Goal: Information Seeking & Learning: Learn about a topic

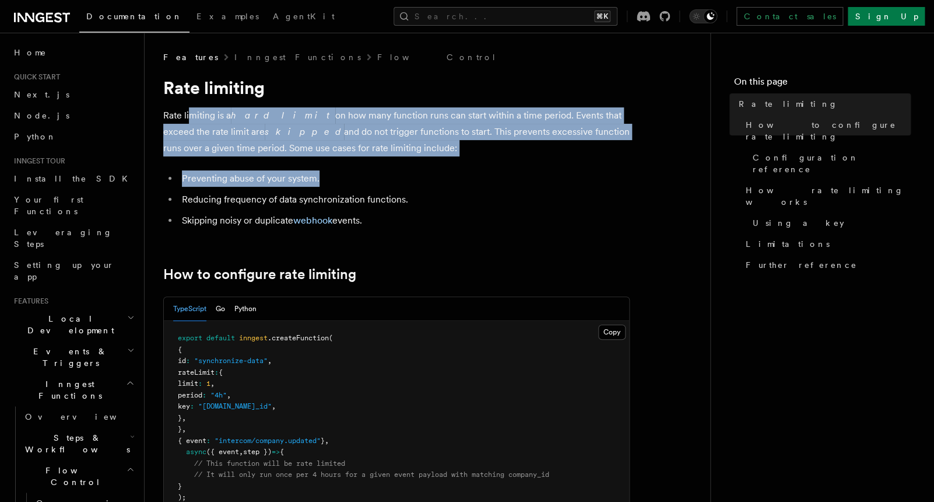
drag, startPoint x: 192, startPoint y: 119, endPoint x: 405, endPoint y: 178, distance: 221.6
click at [405, 178] on li "Preventing abuse of your system." at bounding box center [403, 178] width 451 height 16
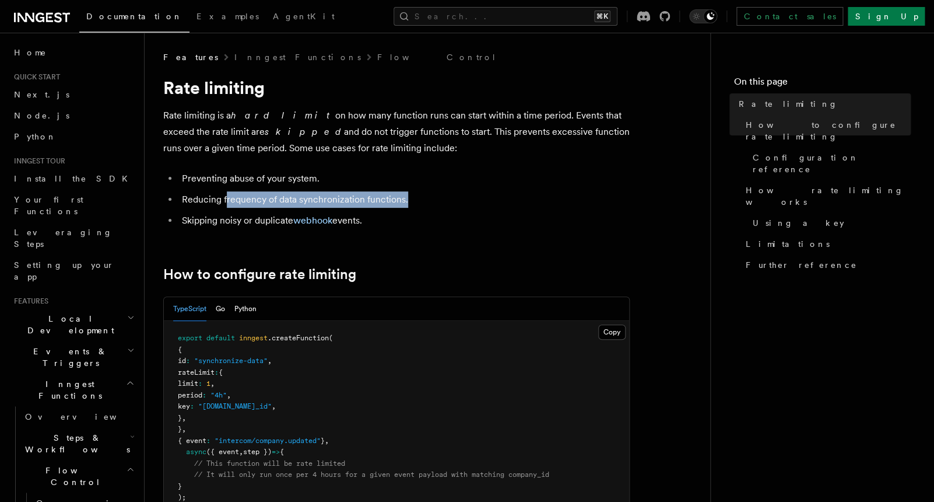
drag, startPoint x: 228, startPoint y: 201, endPoint x: 429, endPoint y: 198, distance: 201.2
click at [429, 198] on li "Reducing frequency of data synchronization functions." at bounding box center [403, 199] width 451 height 16
drag, startPoint x: 489, startPoint y: 129, endPoint x: 519, endPoint y: 150, distance: 35.6
click at [519, 150] on p "Rate limiting is a hard limit on how many function runs can start within a time…" at bounding box center [396, 131] width 467 height 49
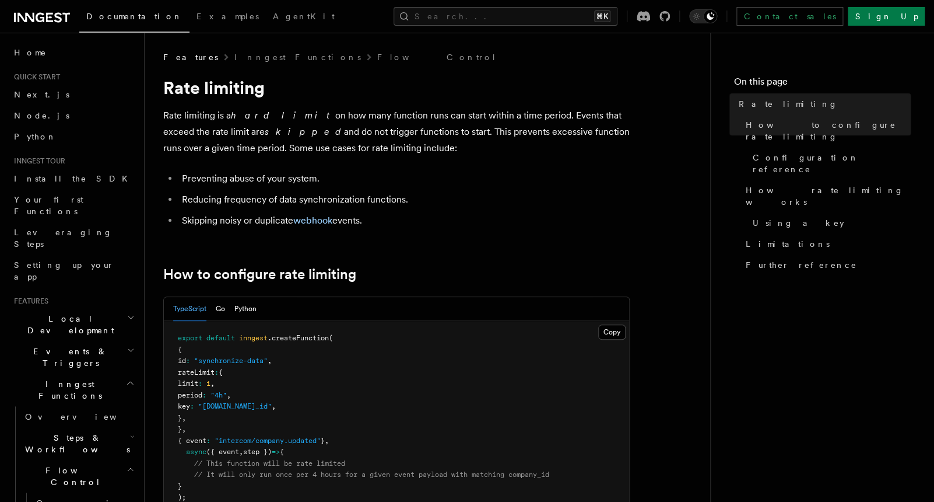
click at [519, 150] on p "Rate limiting is a hard limit on how many function runs can start within a time…" at bounding box center [396, 131] width 467 height 49
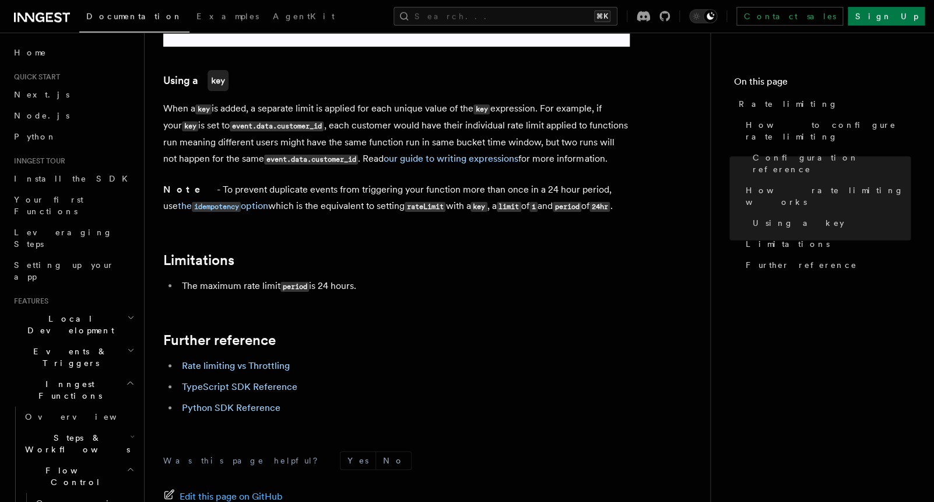
scroll to position [1792, 0]
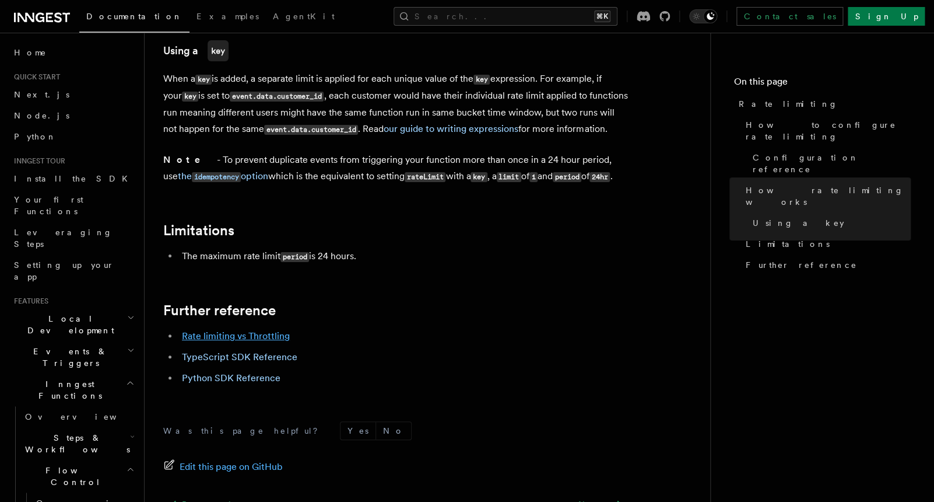
click at [230, 330] on link "Rate limiting vs Throttling" at bounding box center [236, 335] width 108 height 11
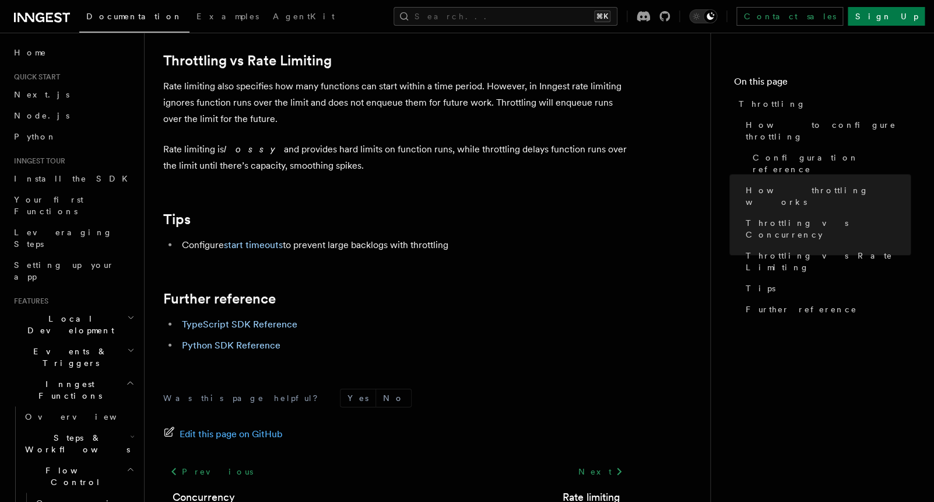
scroll to position [1252, 0]
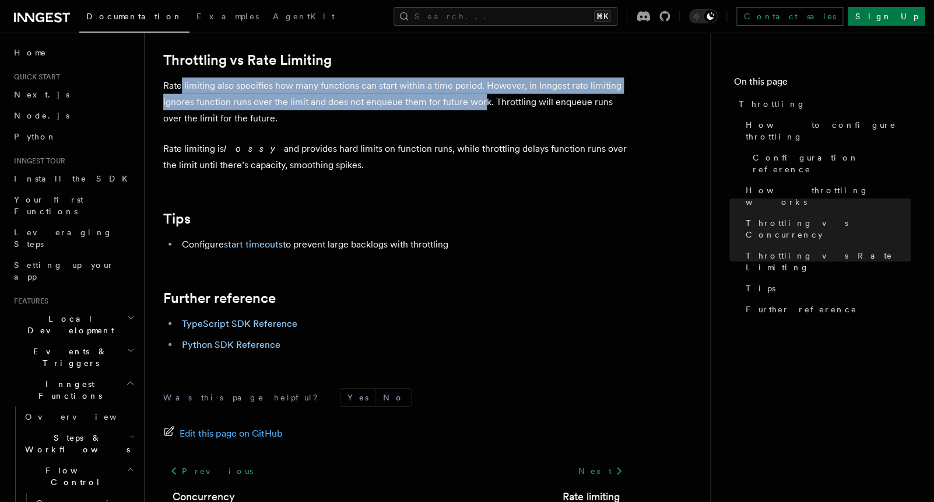
drag, startPoint x: 180, startPoint y: 86, endPoint x: 486, endPoint y: 110, distance: 307.1
click at [486, 110] on p "Rate limiting also specifies how many functions can start within a time period.…" at bounding box center [396, 102] width 467 height 49
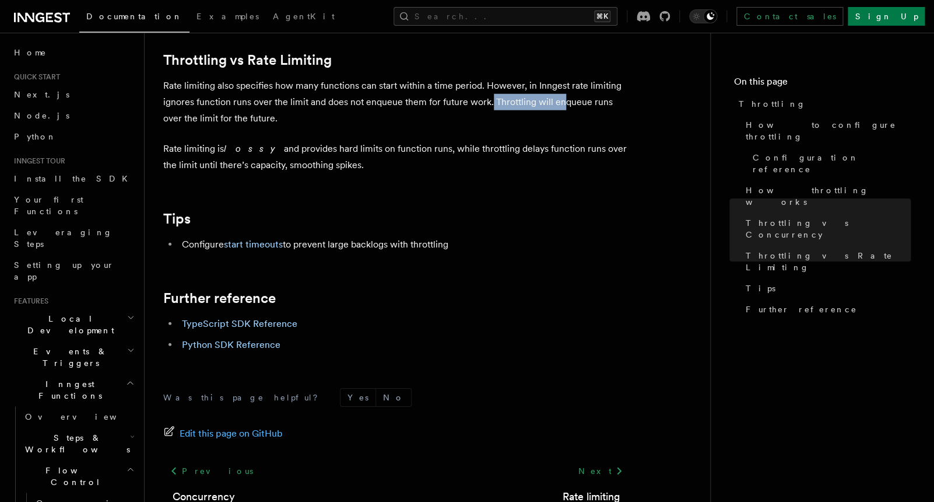
drag, startPoint x: 491, startPoint y: 108, endPoint x: 564, endPoint y: 114, distance: 73.1
click at [564, 114] on p "Rate limiting also specifies how many functions can start within a time period.…" at bounding box center [396, 102] width 467 height 49
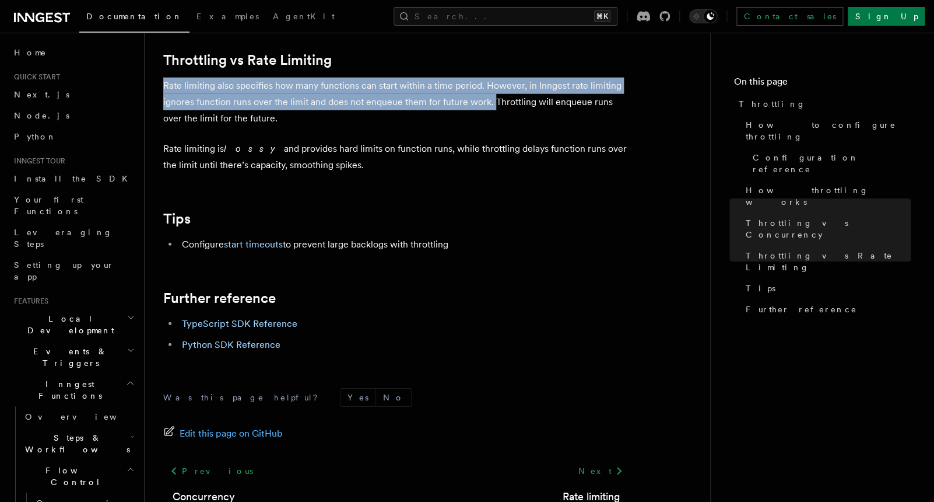
drag, startPoint x: 493, startPoint y: 103, endPoint x: 160, endPoint y: 86, distance: 333.5
